Goal: Information Seeking & Learning: Learn about a topic

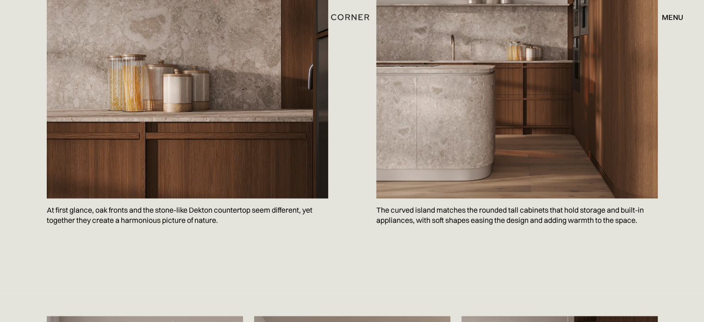
scroll to position [1173, 0]
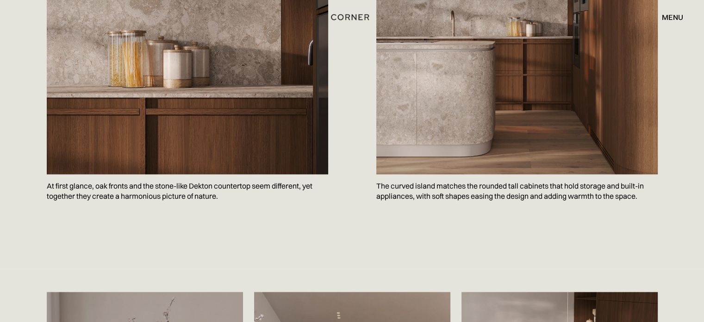
click at [427, 174] on p "The curved island matches the rounded tall cabinets that hold storage and built…" at bounding box center [518, 191] width 282 height 34
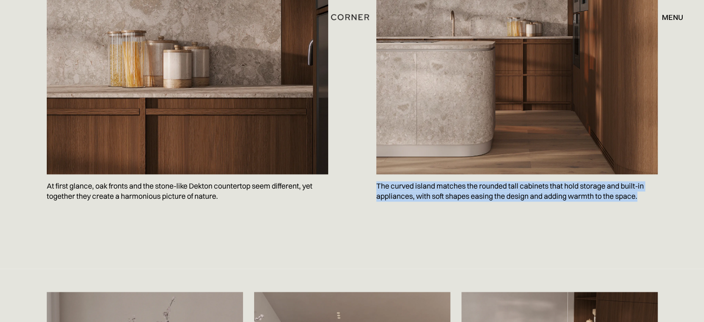
click at [427, 174] on p "The curved island matches the rounded tall cabinets that hold storage and built…" at bounding box center [518, 191] width 282 height 34
copy p "The curved island matches the rounded tall cabinets that hold storage and built…"
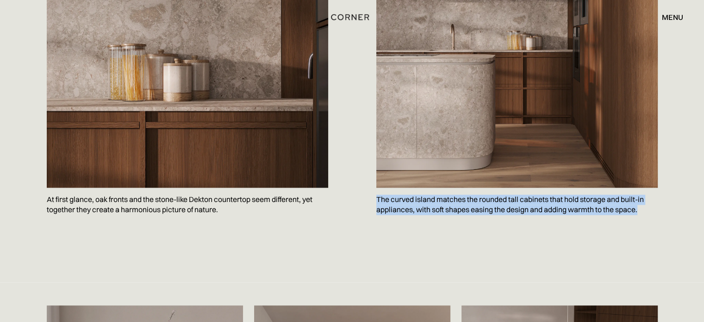
scroll to position [691, 0]
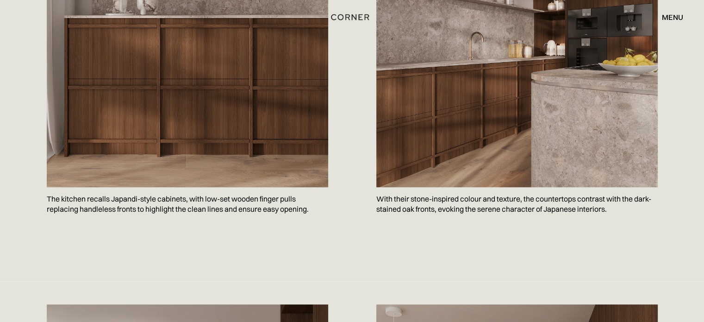
click at [101, 190] on p "The kitchen recalls Japandi-style cabinets, with low-set wooden finger pulls re…" at bounding box center [188, 204] width 282 height 34
click at [100, 190] on p "The kitchen recalls Japandi-style cabinets, with low-set wooden finger pulls re…" at bounding box center [188, 204] width 282 height 34
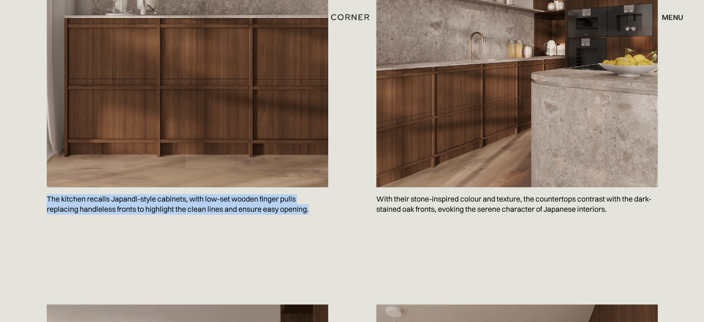
click at [100, 190] on p "The kitchen recalls Japandi-style cabinets, with low-set wooden finger pulls re…" at bounding box center [188, 204] width 282 height 34
copy p "The kitchen recalls Japandi-style cabinets, with low-set wooden finger pulls re…"
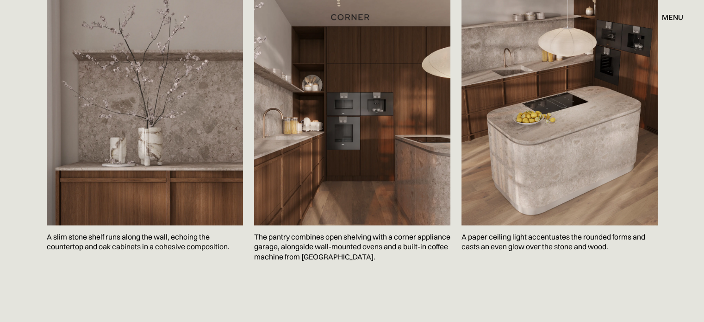
scroll to position [1494, 0]
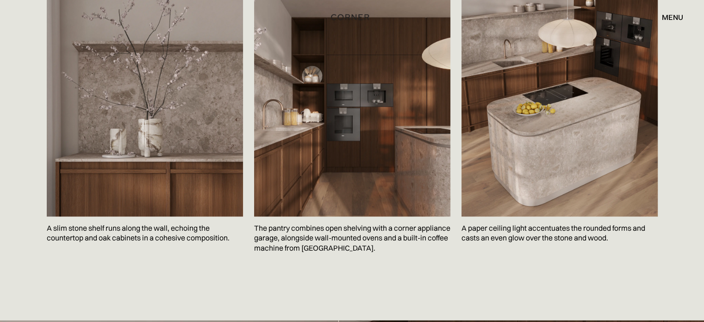
click at [299, 216] on p "The pantry combines open shelving with a corner appliance garage, alongside wal…" at bounding box center [352, 238] width 196 height 44
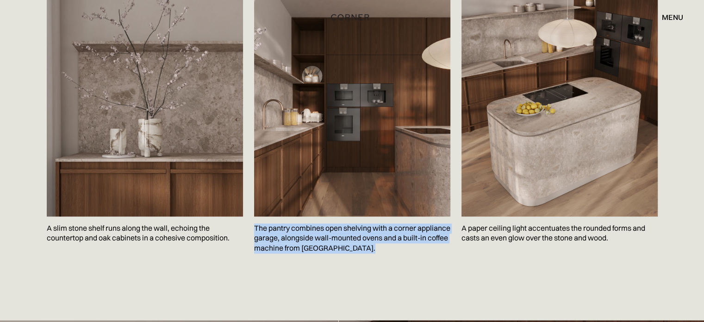
click at [299, 216] on p "The pantry combines open shelving with a corner appliance garage, alongside wal…" at bounding box center [352, 238] width 196 height 44
copy p "The pantry combines open shelving with a corner appliance garage, alongside wal…"
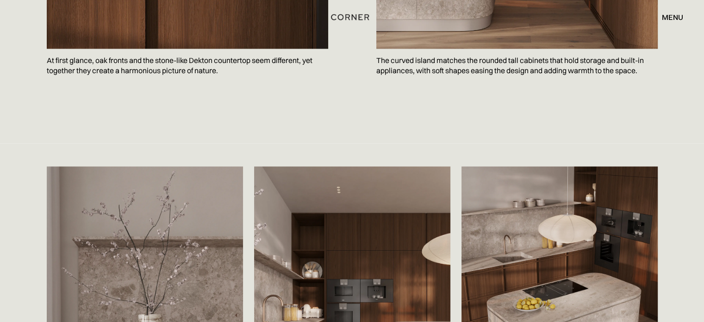
scroll to position [1123, 0]
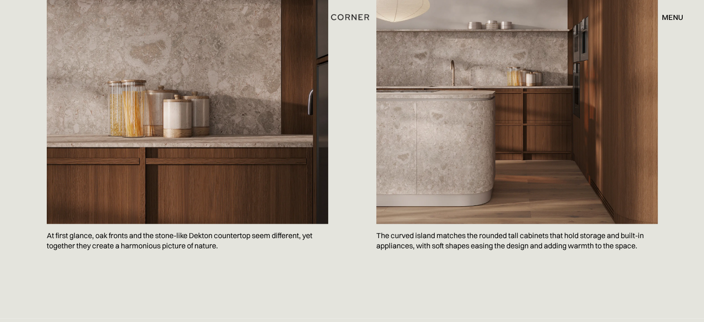
click at [174, 224] on p "At first glance, oak fronts and the stone-like Dekton countertop seem different…" at bounding box center [188, 241] width 282 height 34
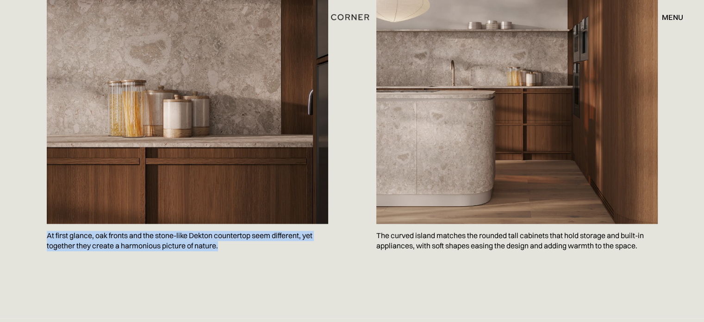
click at [174, 224] on p "At first glance, oak fronts and the stone-like Dekton countertop seem different…" at bounding box center [188, 241] width 282 height 34
copy p "At first glance, oak fronts and the stone-like Dekton countertop seem different…"
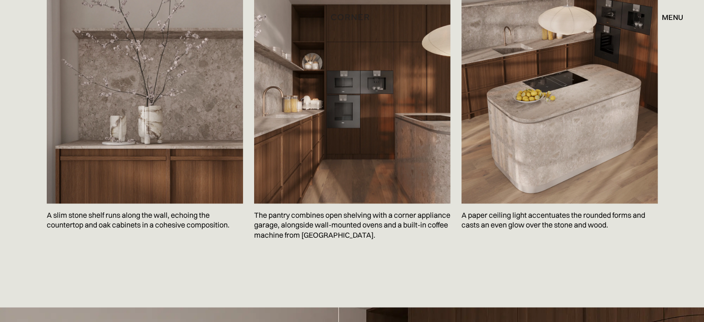
scroll to position [1556, 0]
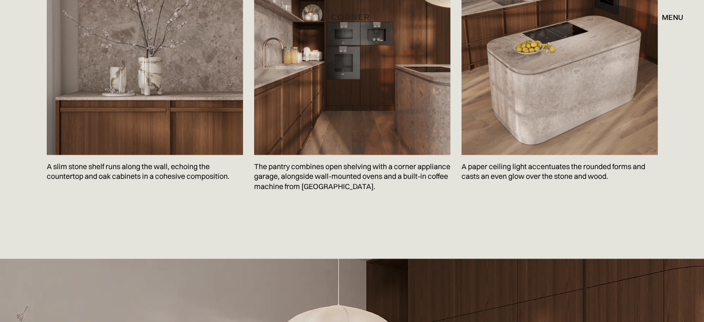
click at [503, 155] on p "A paper ceiling light accentuates the rounded forms and casts an even glow over…" at bounding box center [560, 172] width 196 height 34
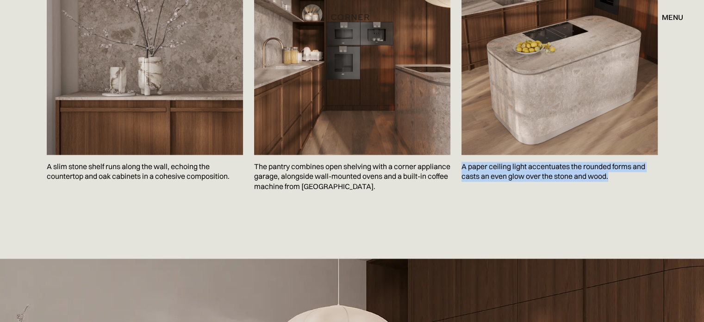
click at [503, 155] on p "A paper ceiling light accentuates the rounded forms and casts an even glow over…" at bounding box center [560, 172] width 196 height 34
copy p "A paper ceiling light accentuates the rounded forms and casts an even glow over…"
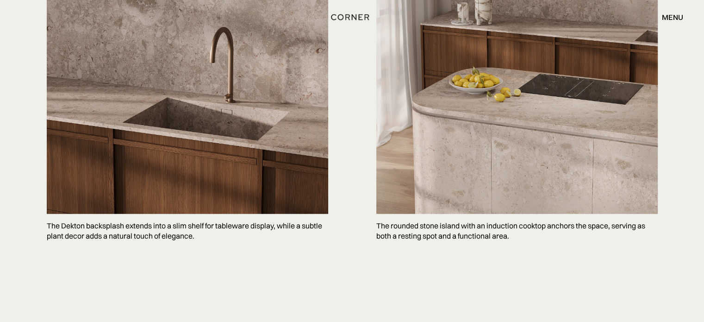
scroll to position [2358, 0]
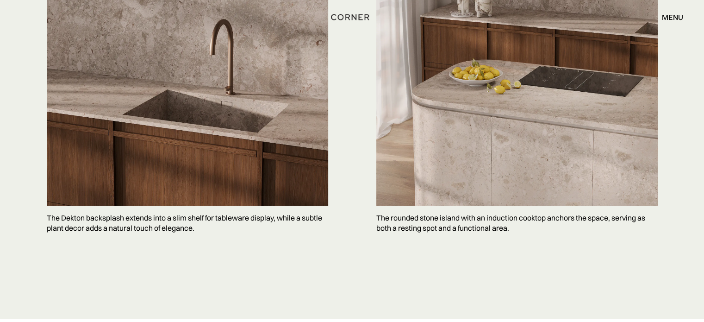
click at [168, 206] on p "The Dekton backsplash extends into a slim shelf for tableware display, while a …" at bounding box center [188, 223] width 282 height 34
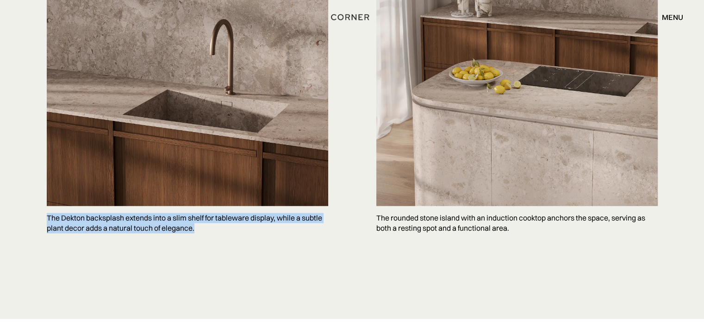
click at [168, 206] on p "The Dekton backsplash extends into a slim shelf for tableware display, while a …" at bounding box center [188, 223] width 282 height 34
copy p "The Dekton backsplash extends into a slim shelf for tableware display, while a …"
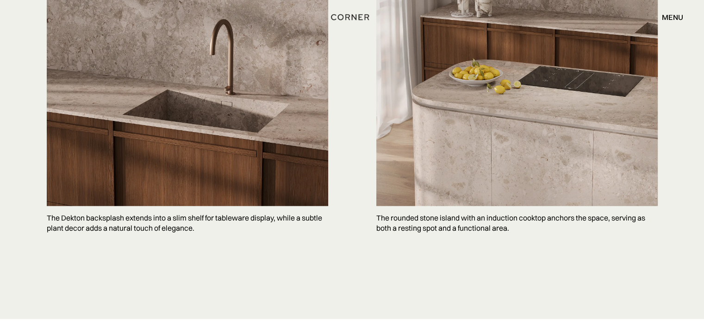
click at [414, 209] on p "The rounded stone island with an induction cooktop anchors the space, serving a…" at bounding box center [518, 223] width 282 height 34
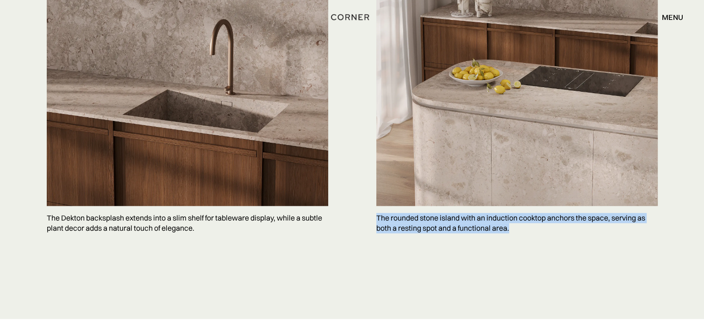
click at [414, 209] on p "The rounded stone island with an induction cooktop anchors the space, serving a…" at bounding box center [518, 223] width 282 height 34
copy body "The rounded stone island with an induction cooktop anchors the space, serving a…"
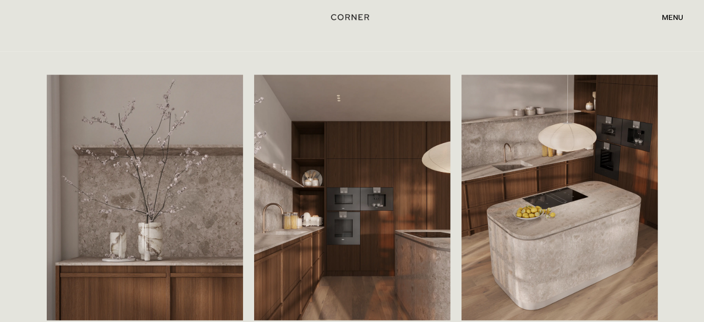
scroll to position [1439, 0]
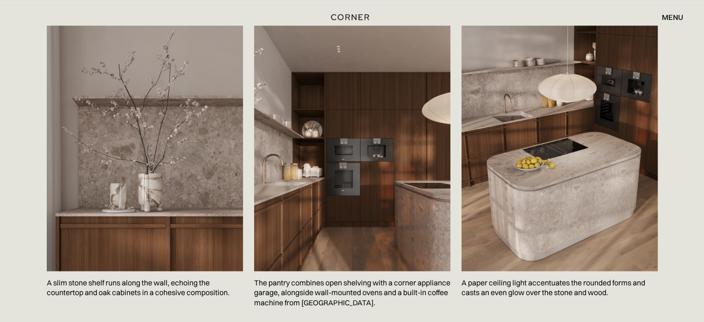
click at [134, 273] on p "A slim stone shelf runs along the wall, echoing the countertop and oak cabinets…" at bounding box center [145, 288] width 196 height 34
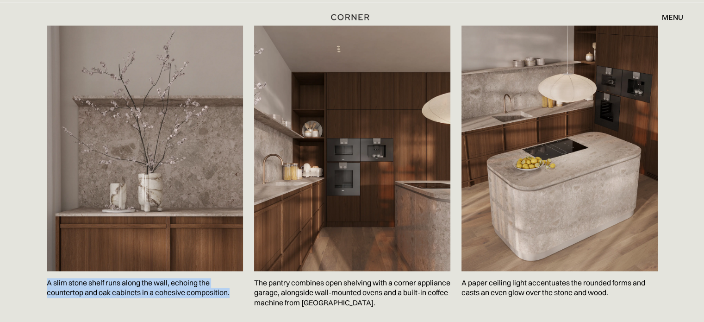
click at [134, 273] on p "A slim stone shelf runs along the wall, echoing the countertop and oak cabinets…" at bounding box center [145, 288] width 196 height 34
copy p "A slim stone shelf runs along the wall, echoing the countertop and oak cabinets…"
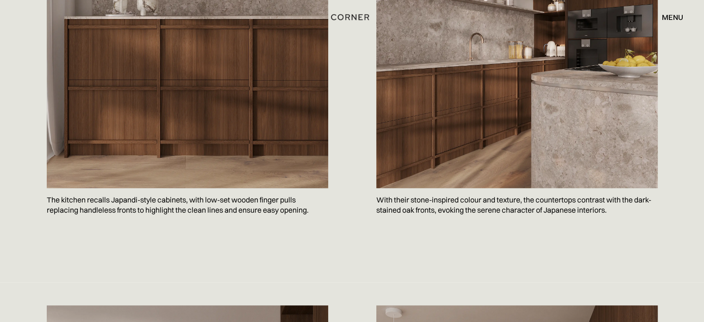
scroll to position [637, 0]
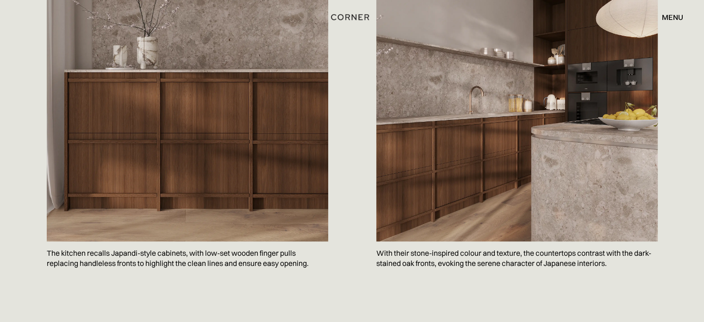
click at [409, 242] on p "With their stone-inspired colour and texture, the countertops contrast with the…" at bounding box center [518, 258] width 282 height 34
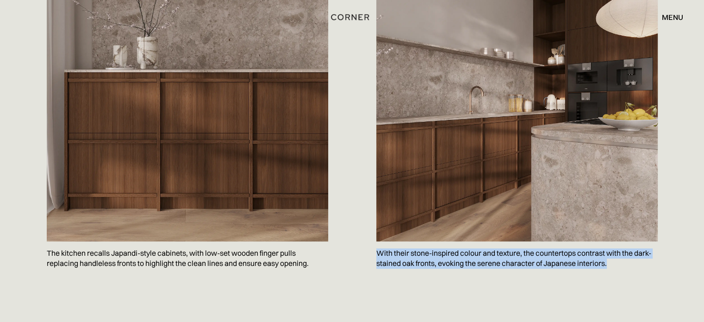
click at [409, 242] on p "With their stone-inspired colour and texture, the countertops contrast with the…" at bounding box center [518, 258] width 282 height 34
copy body "With their stone-inspired colour and texture, the countertops contrast with the…"
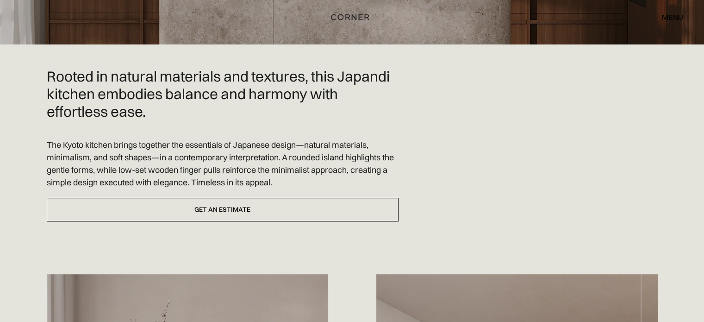
scroll to position [0, 0]
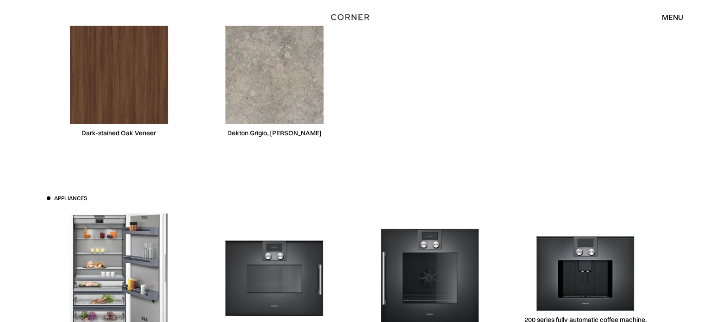
scroll to position [2840, 0]
